Goal: Information Seeking & Learning: Find specific fact

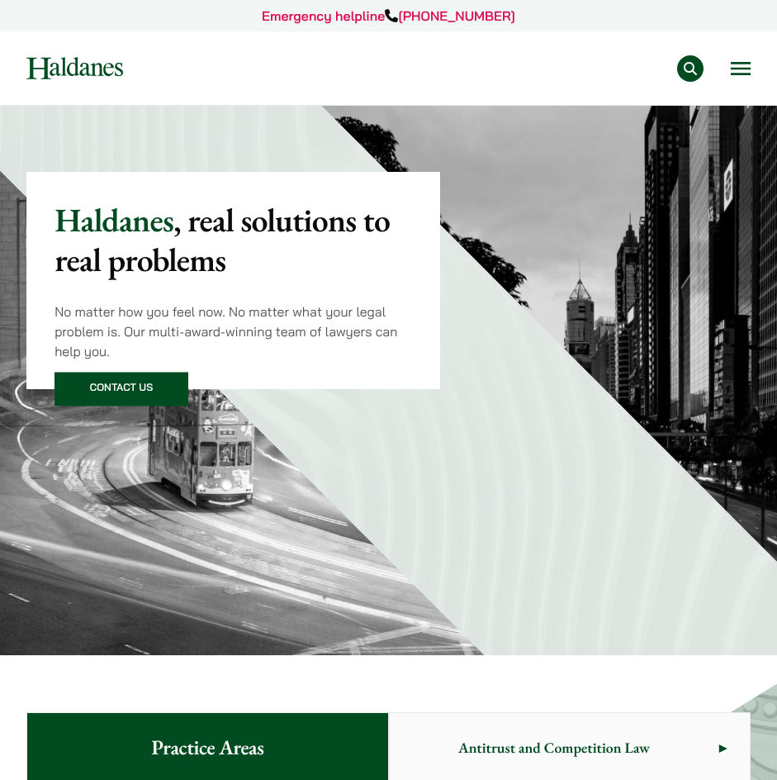
click at [741, 66] on button "Open menu" at bounding box center [741, 68] width 20 height 13
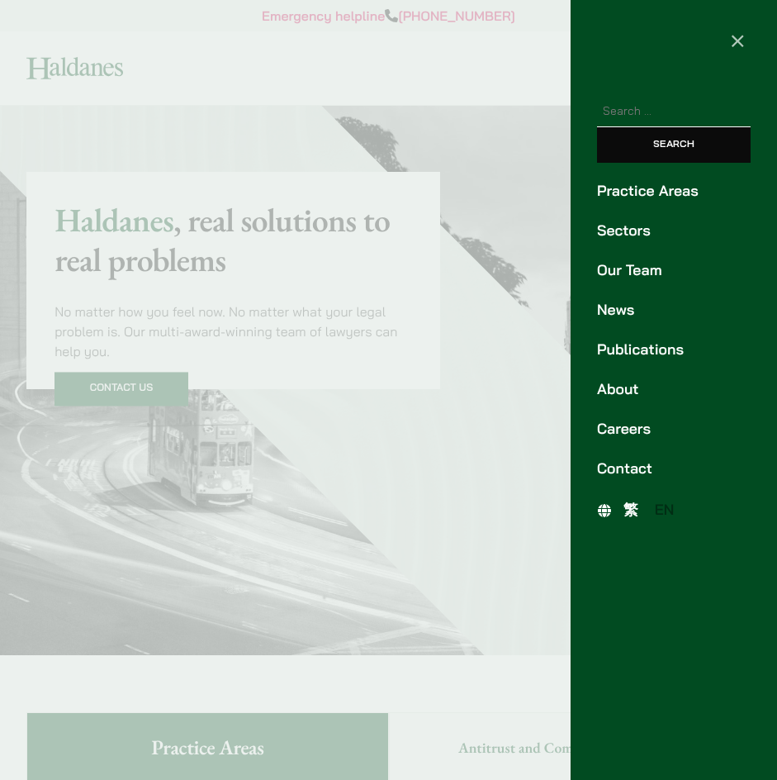
click at [676, 343] on link "Publications" at bounding box center [674, 350] width 154 height 22
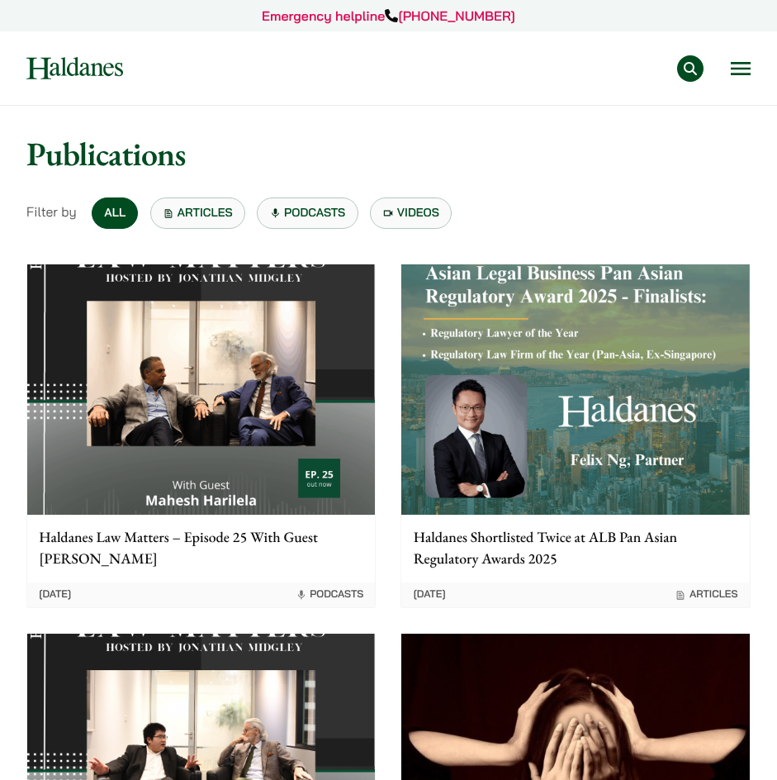
scroll to position [83, 0]
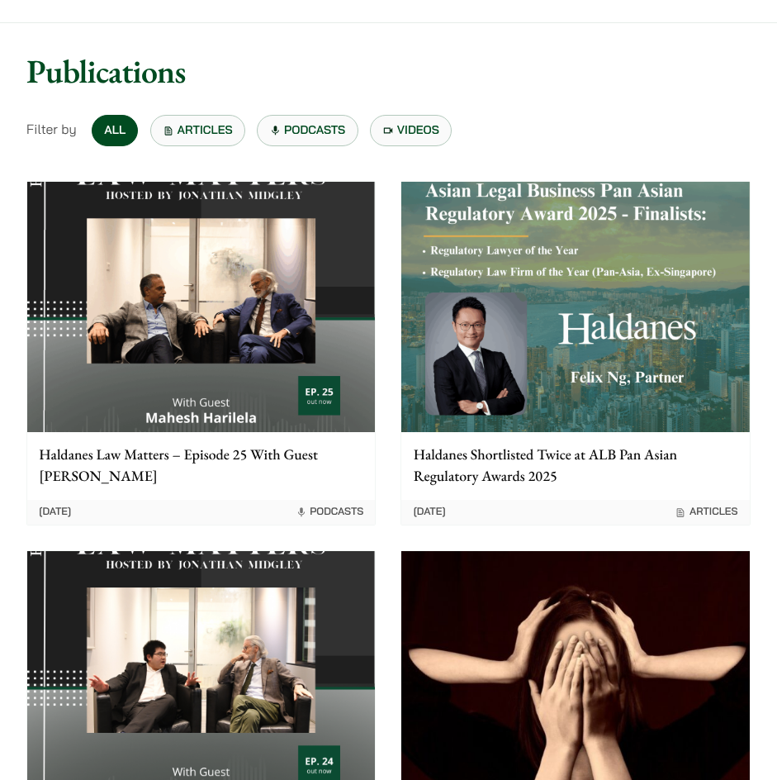
click at [225, 136] on link "Articles" at bounding box center [197, 130] width 95 height 31
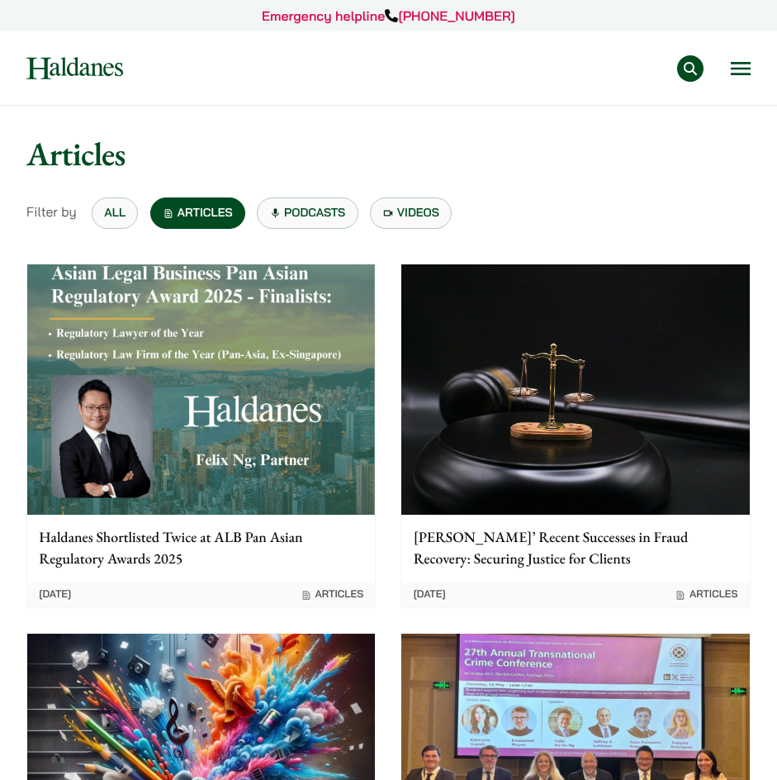
click at [122, 206] on link "All" at bounding box center [115, 212] width 46 height 31
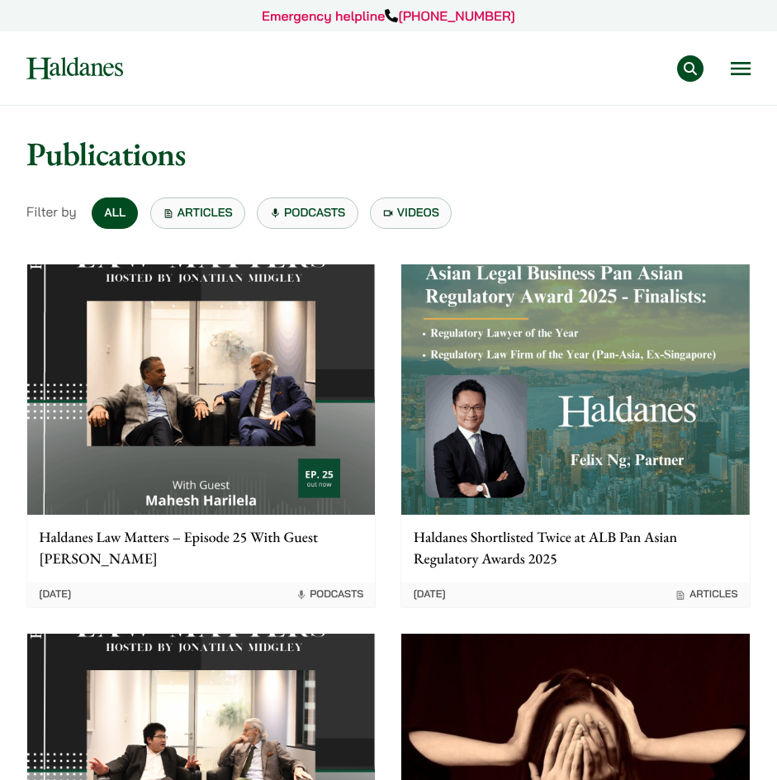
click at [200, 196] on div "Filter by All Articles Podcasts Videos" at bounding box center [388, 212] width 724 height 33
click at [200, 206] on link "Articles" at bounding box center [197, 212] width 95 height 31
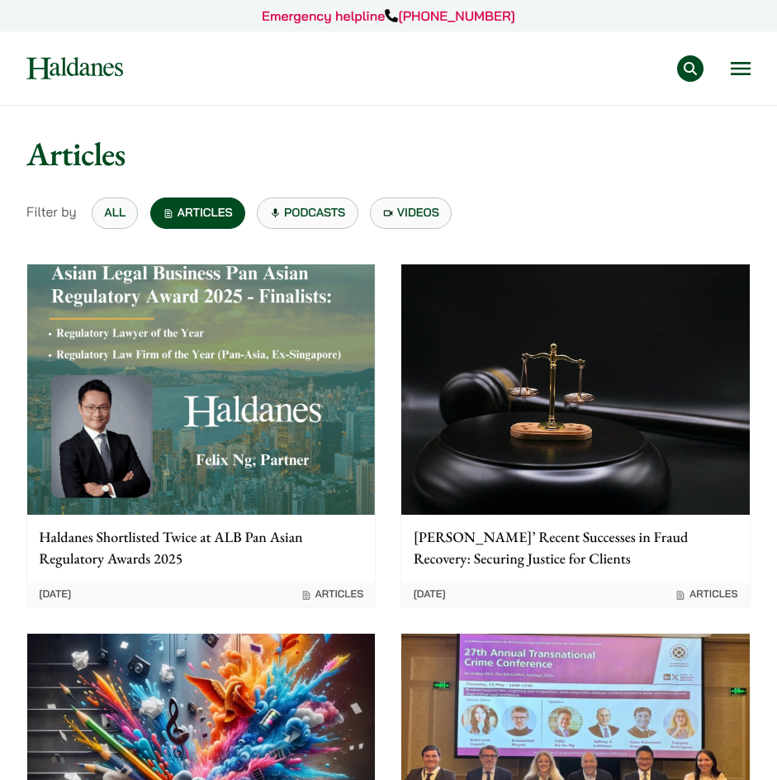
scroll to position [165, 0]
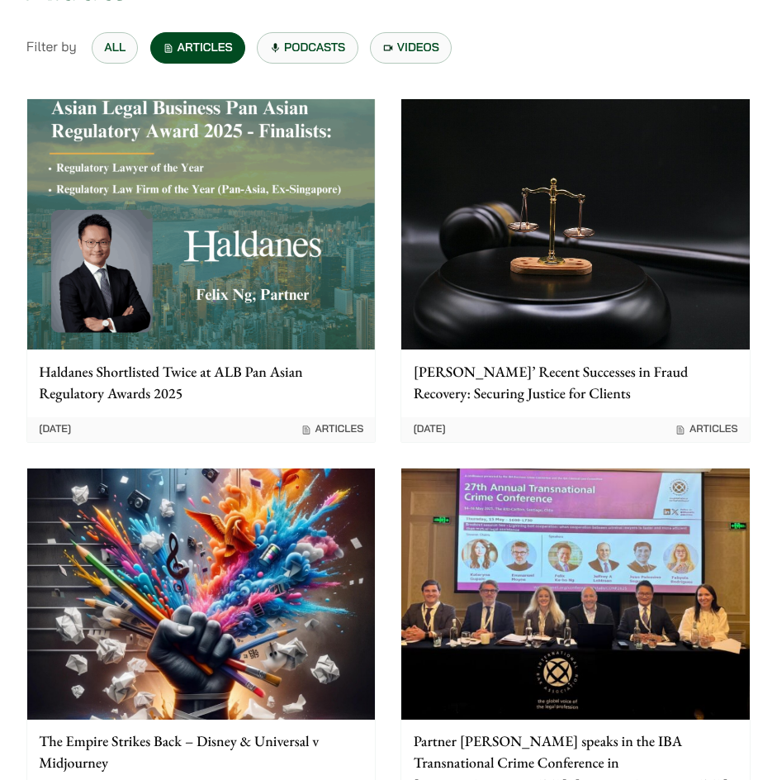
click at [505, 164] on img at bounding box center [575, 224] width 348 height 250
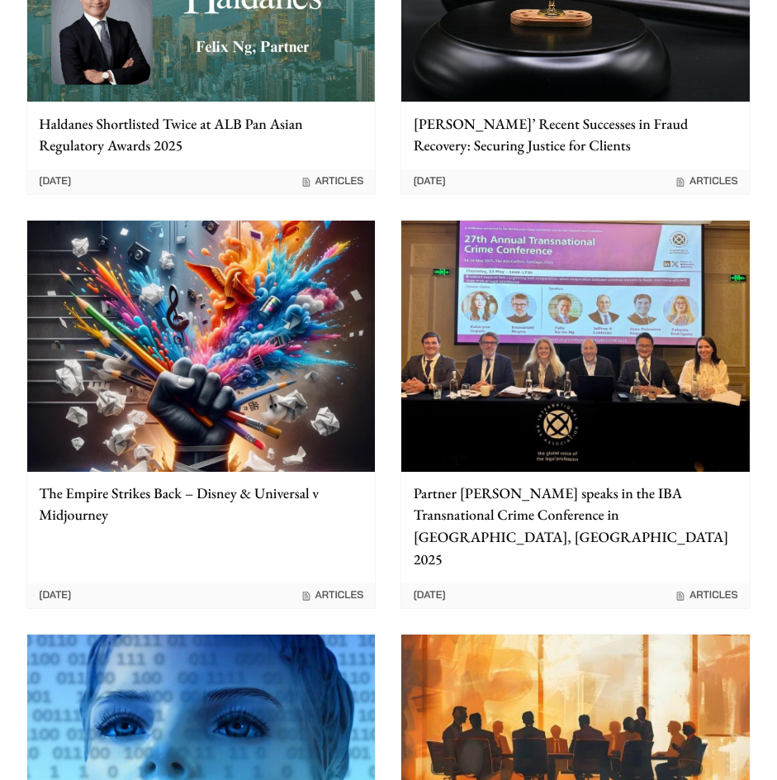
click at [279, 419] on img at bounding box center [201, 346] width 348 height 250
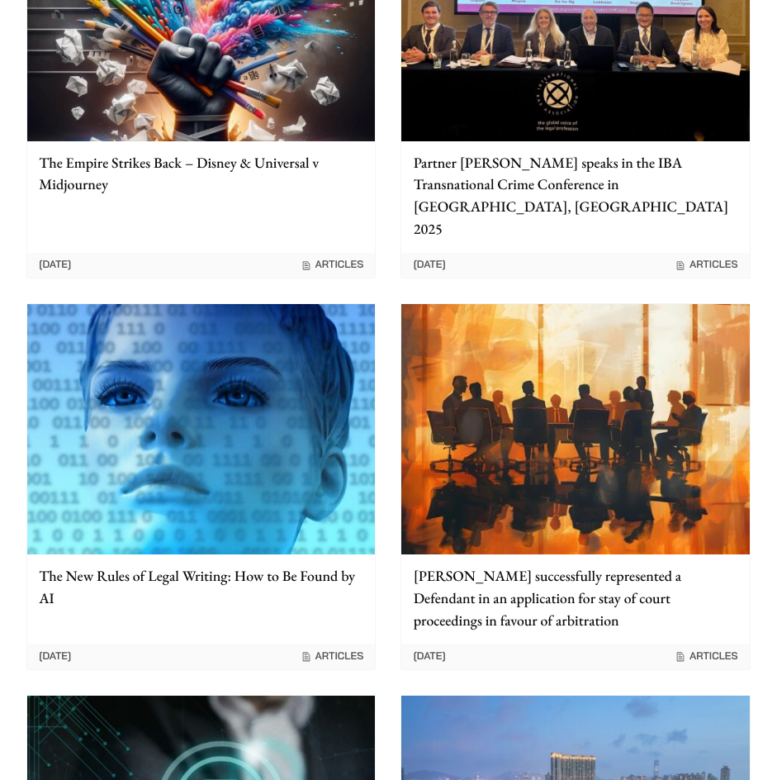
scroll to position [826, 0]
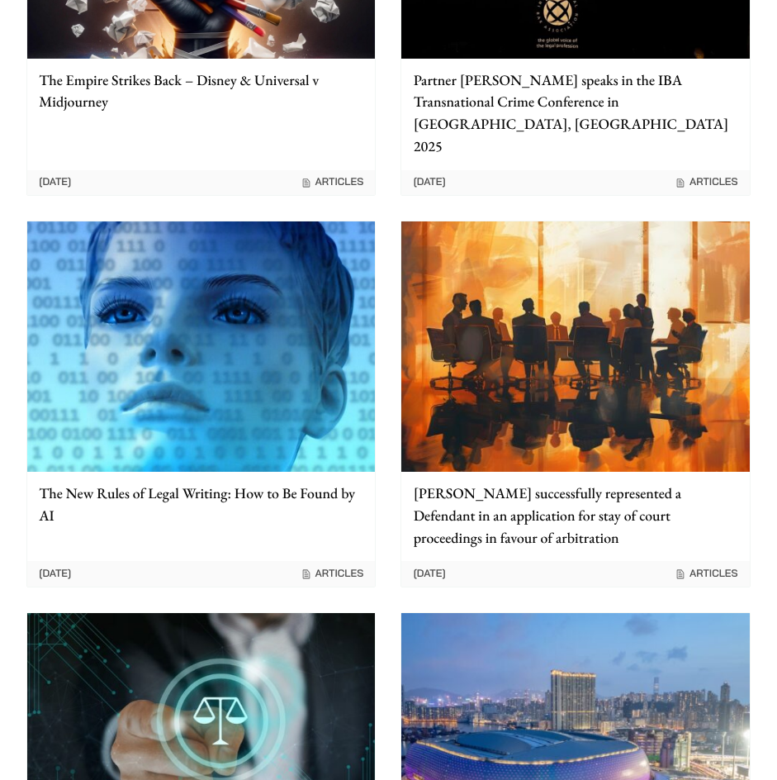
click at [458, 230] on img at bounding box center [575, 346] width 348 height 250
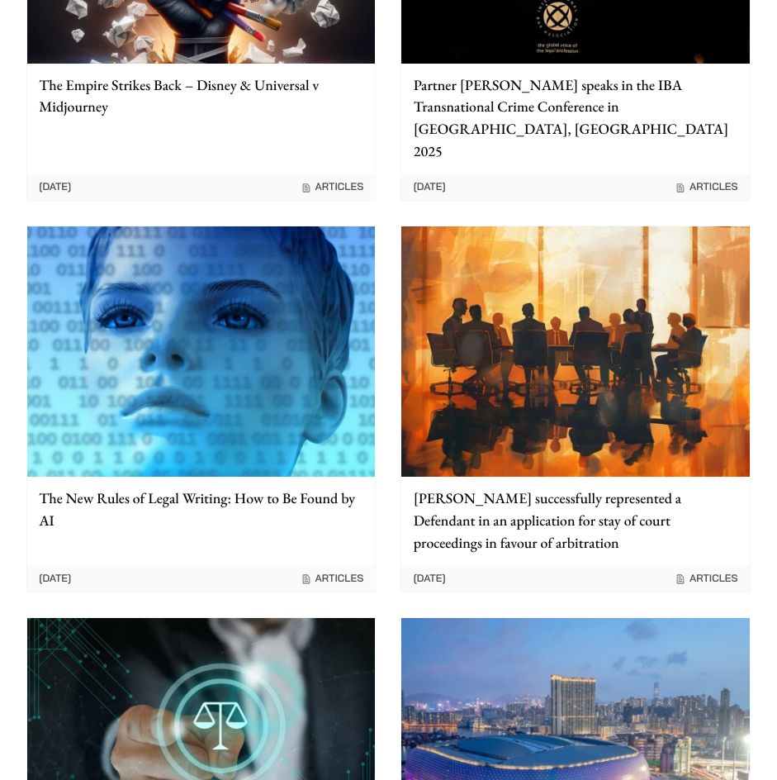
click at [292, 399] on img at bounding box center [201, 351] width 348 height 250
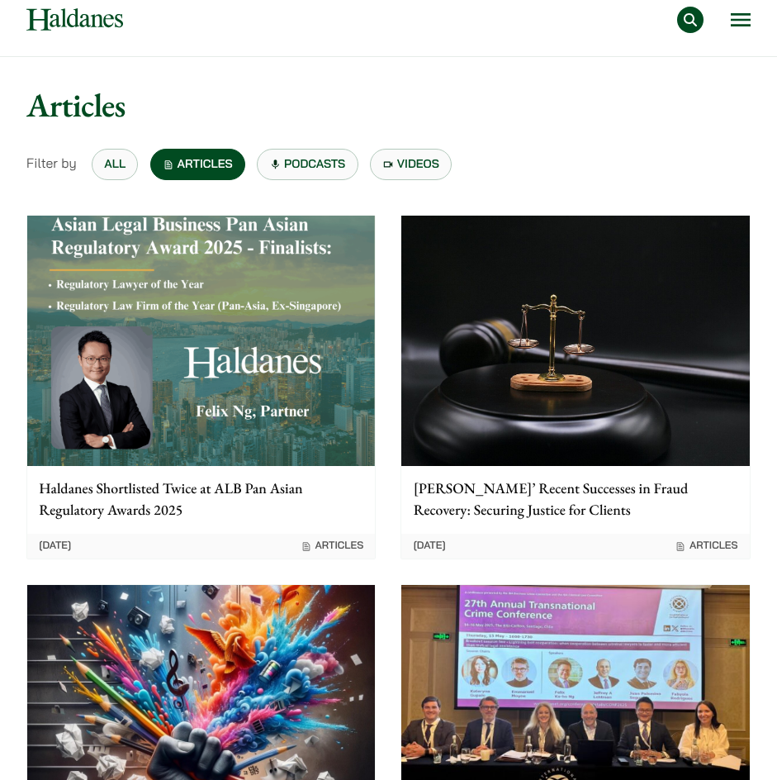
scroll to position [119, 0]
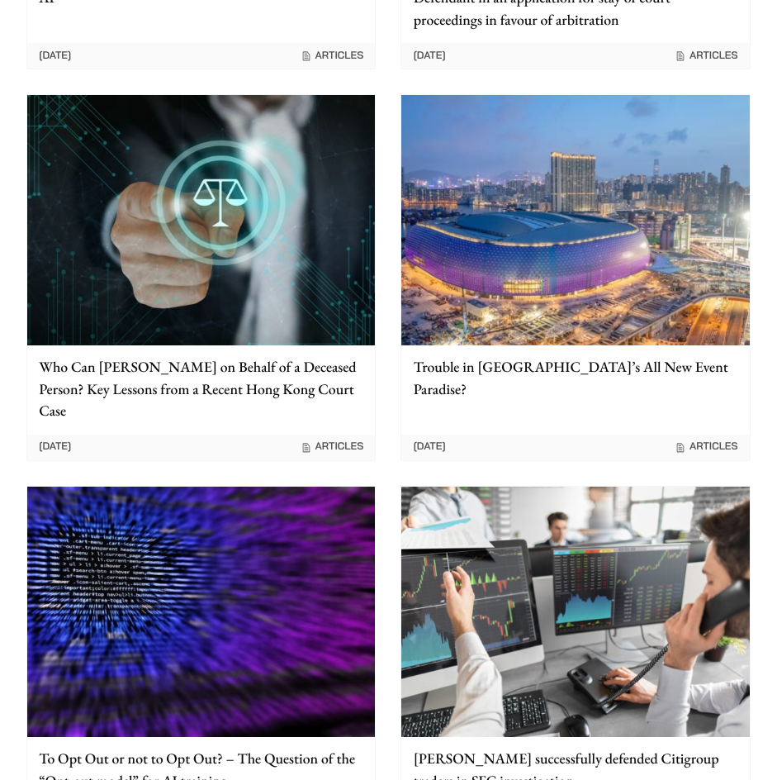
drag, startPoint x: 785, startPoint y: 380, endPoint x: 659, endPoint y: 56, distance: 347.2
click at [659, 56] on div "Home » Articles Articles Filter by All Articles Podcasts Videos Haldanes Shortl…" at bounding box center [388, 39] width 777 height 2499
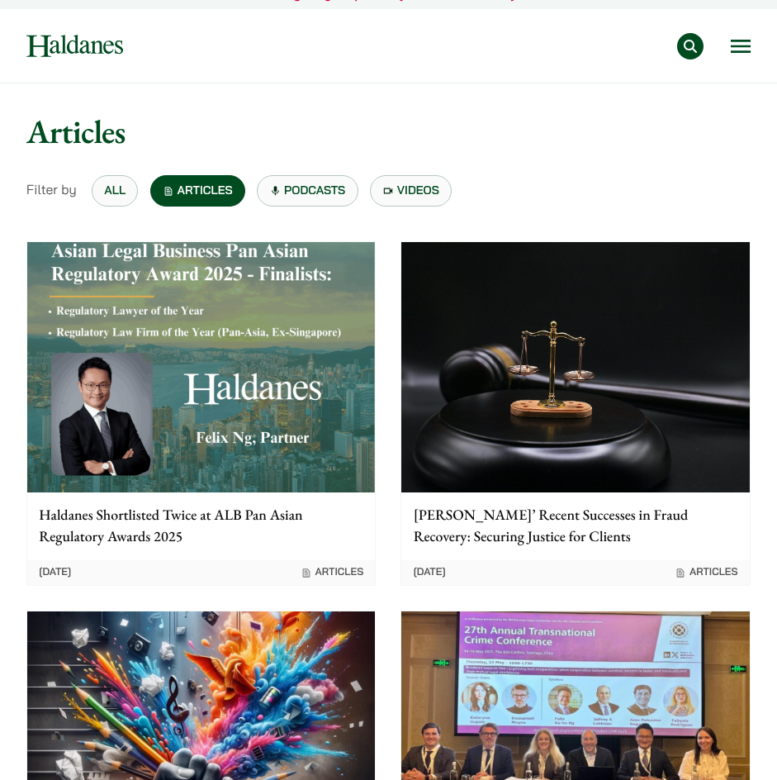
scroll to position [0, 0]
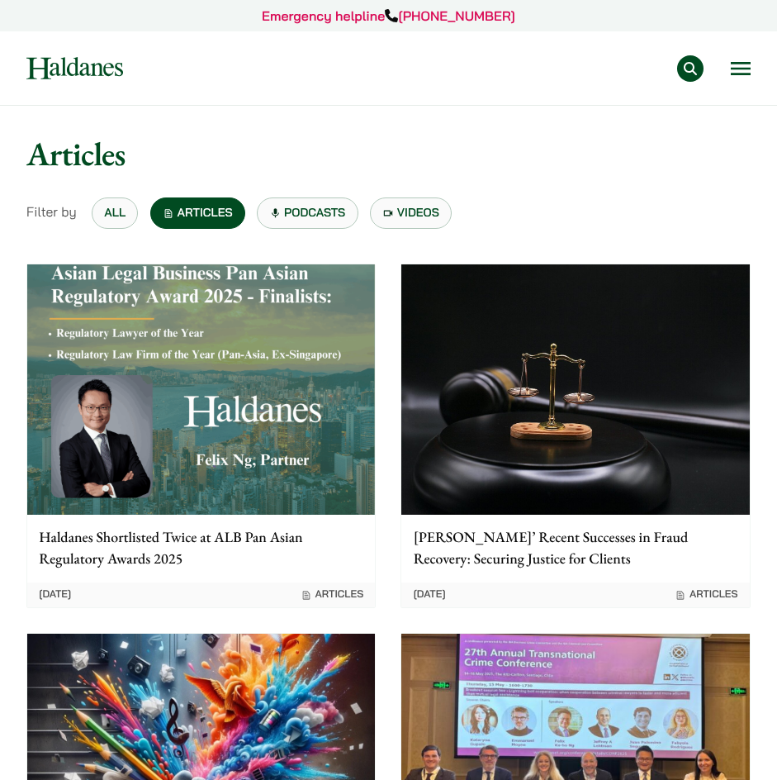
click at [700, 71] on button "Search" at bounding box center [690, 68] width 26 height 26
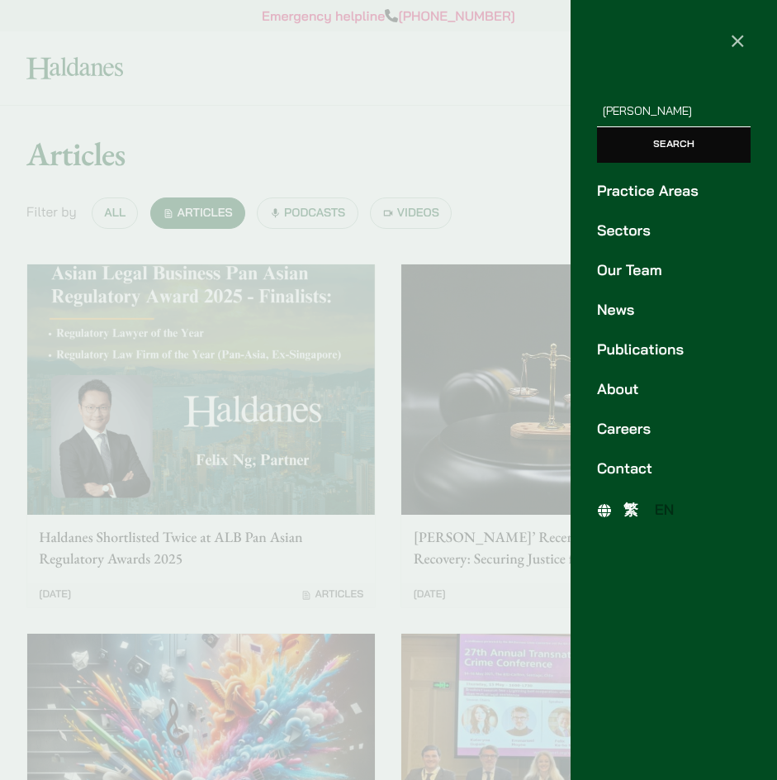
type input "[PERSON_NAME]"
click at [713, 147] on input "Search" at bounding box center [674, 145] width 154 height 36
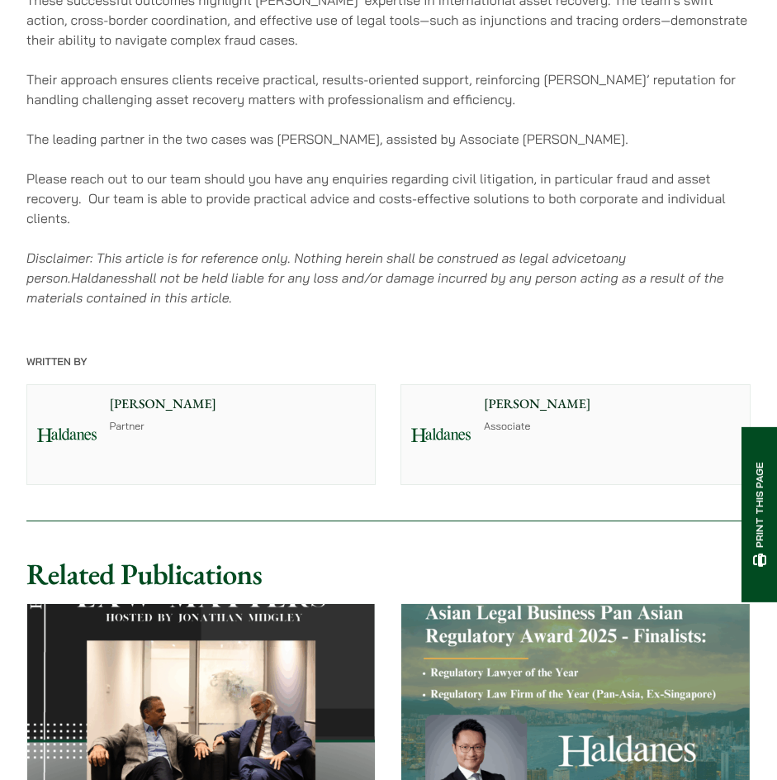
scroll to position [1652, 0]
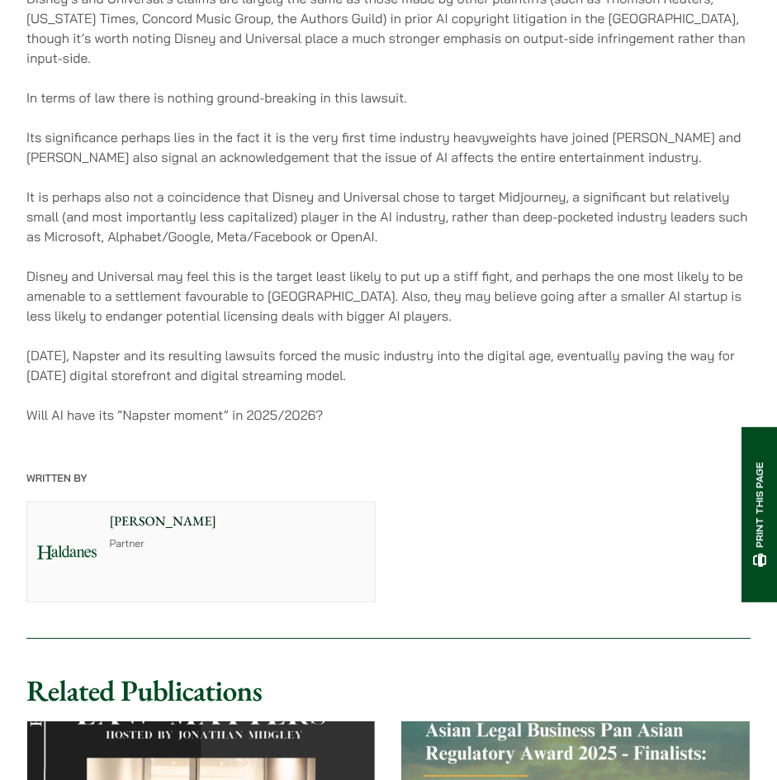
scroll to position [2973, 0]
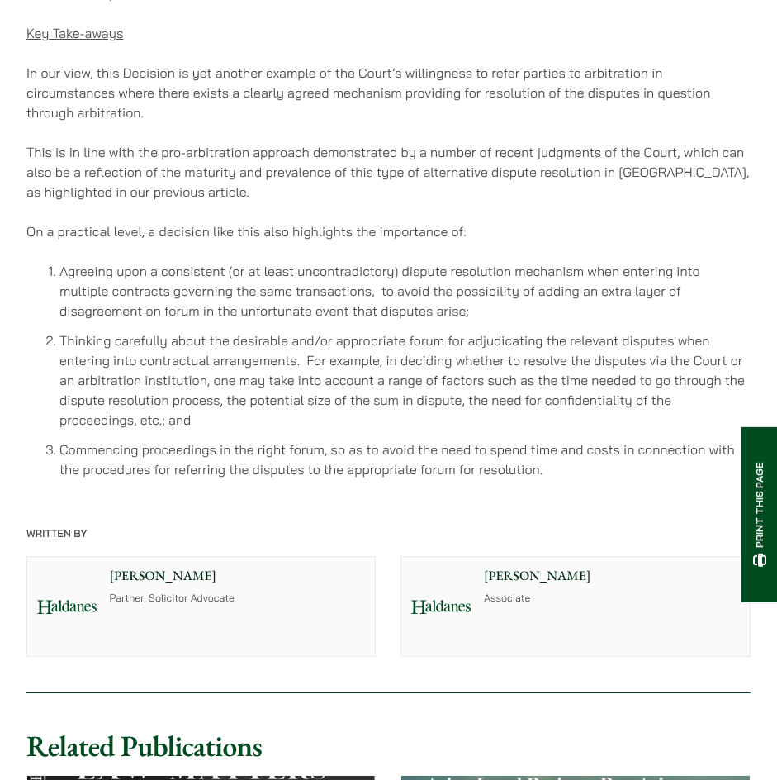
scroll to position [2891, 0]
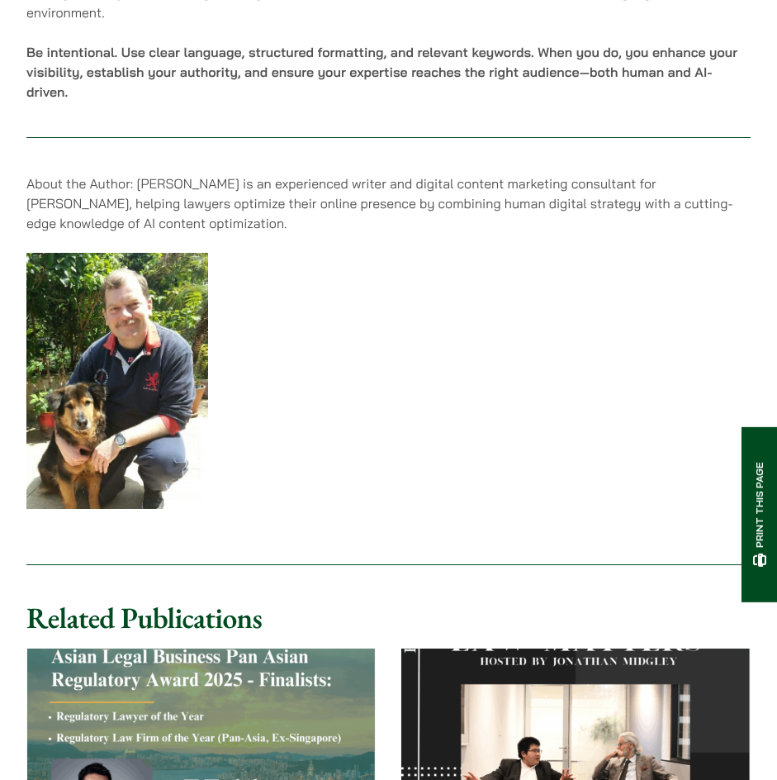
scroll to position [3386, 0]
